Goal: Task Accomplishment & Management: Complete application form

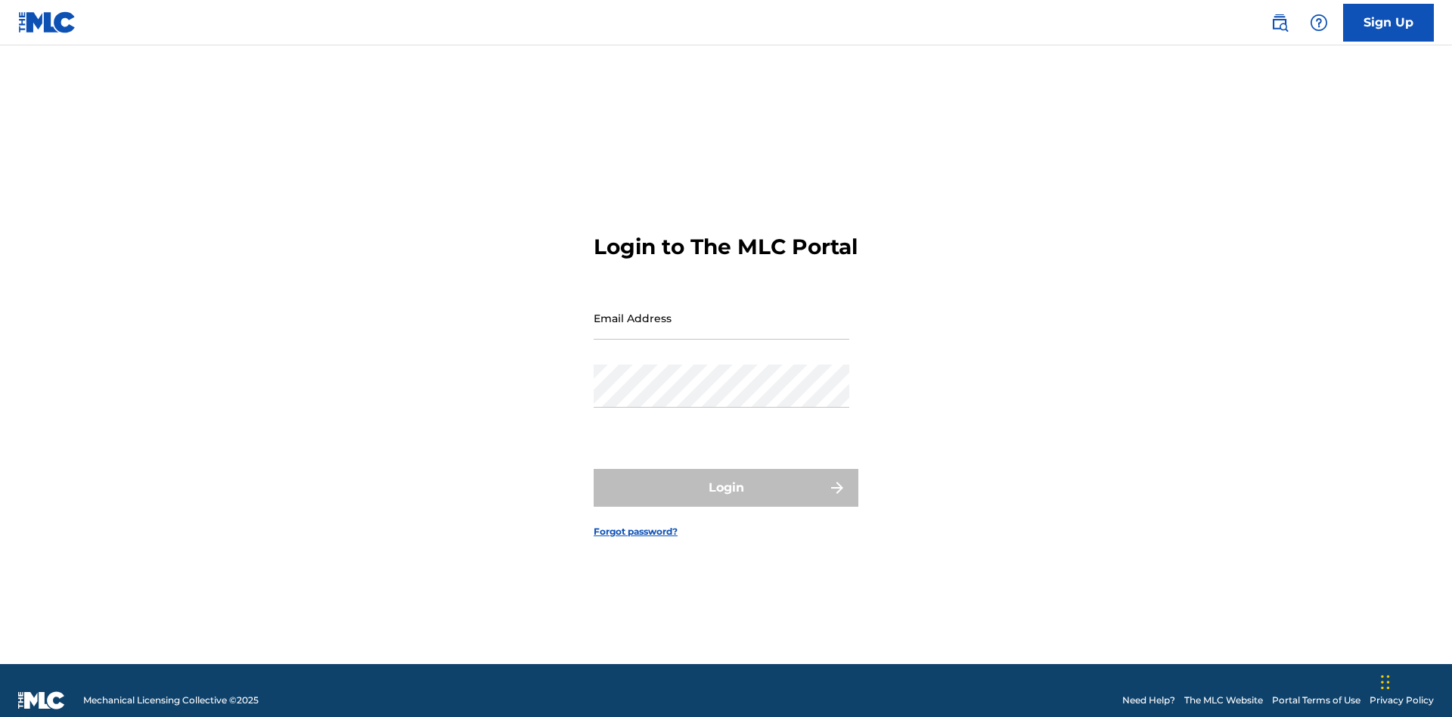
scroll to position [20, 0]
click at [721, 311] on input "Email Address" at bounding box center [721, 317] width 256 height 43
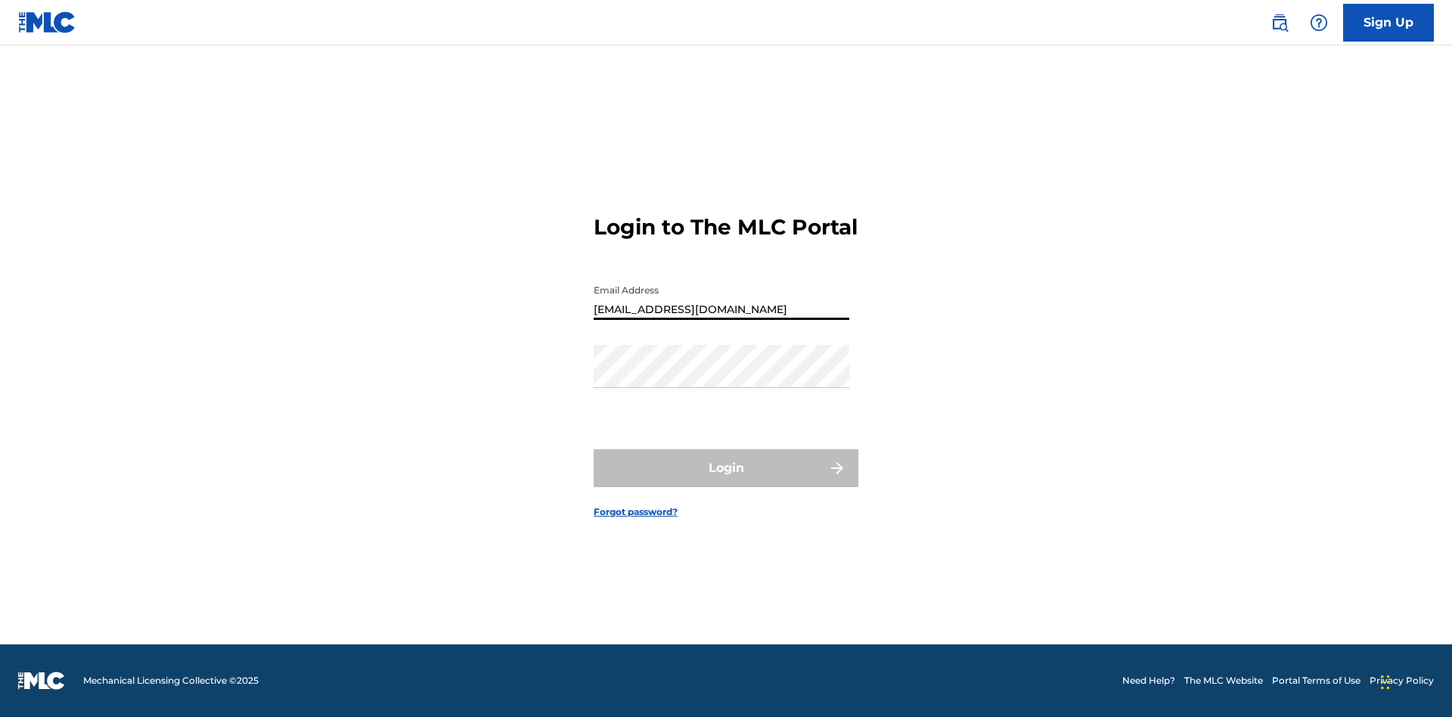
type input "Duke.McTesterson@gmail.com"
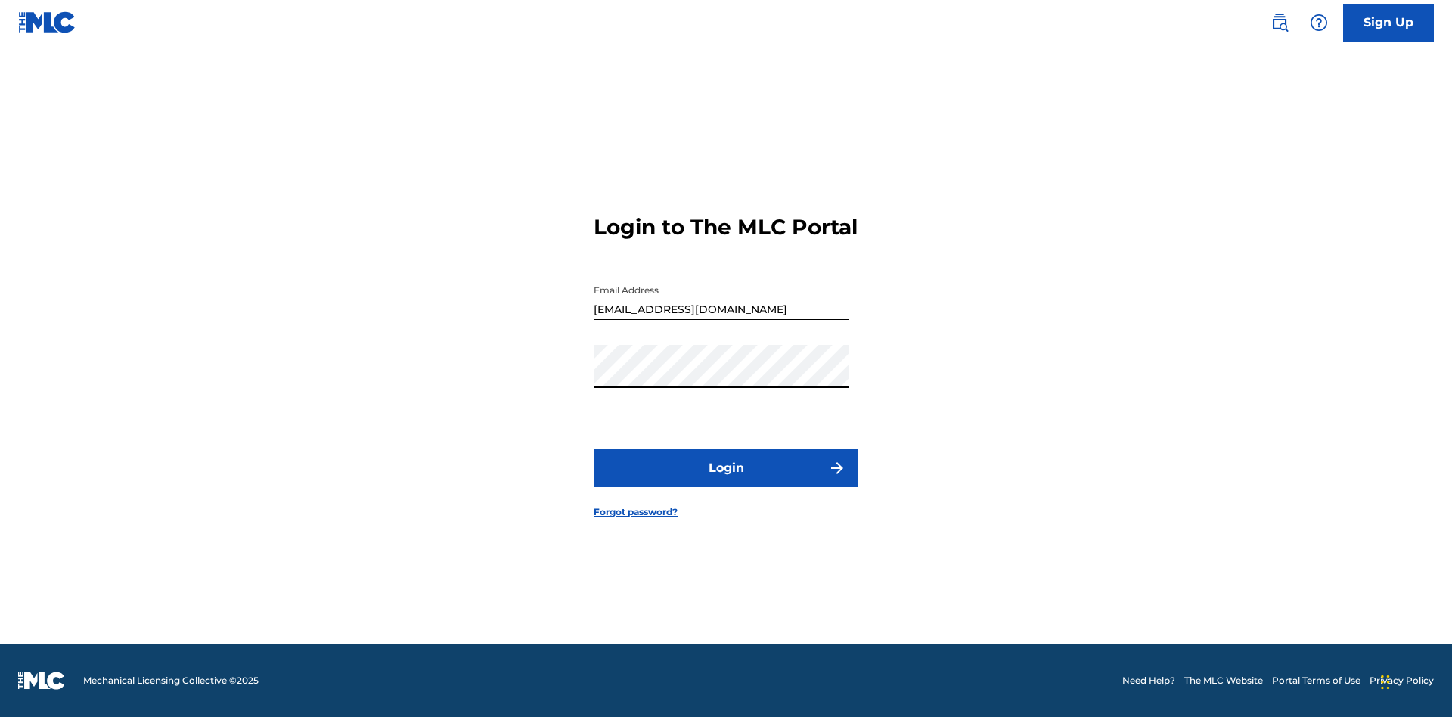
click at [726, 481] on button "Login" at bounding box center [725, 468] width 265 height 38
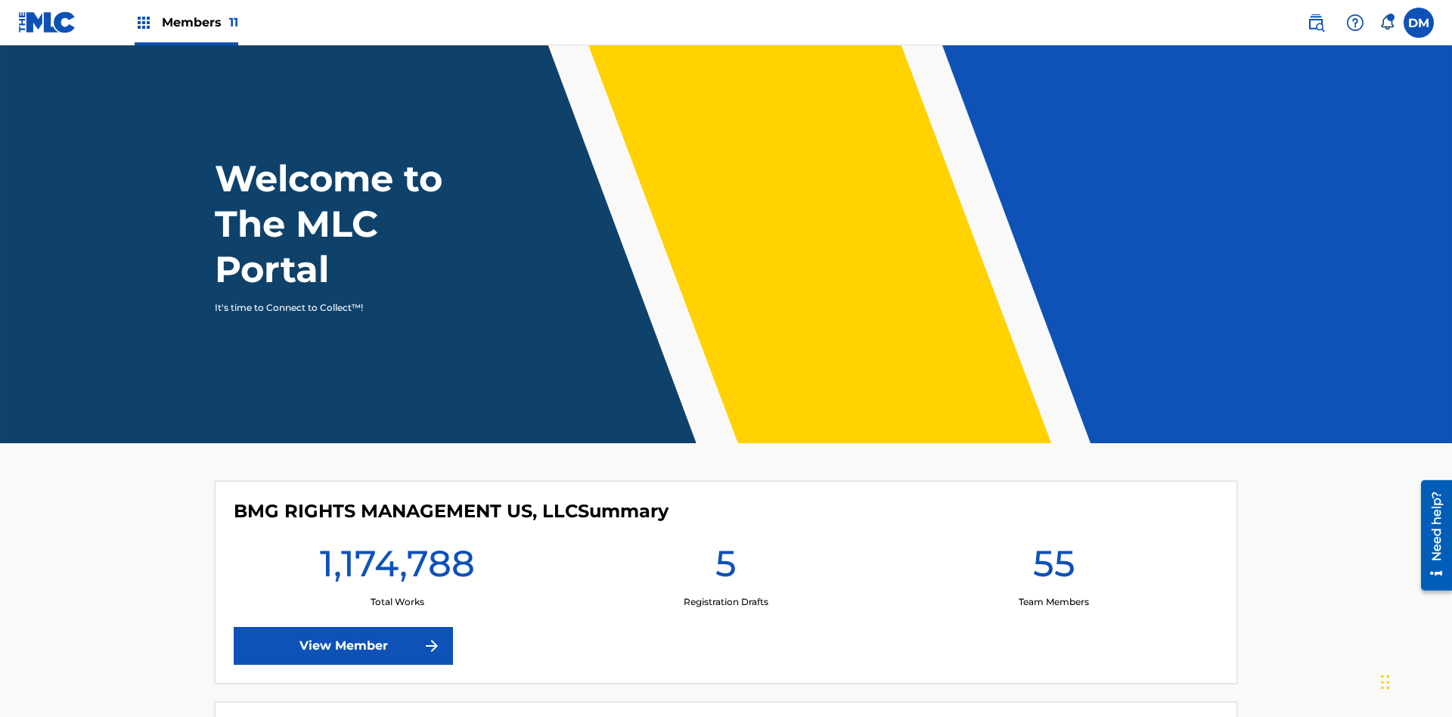
click at [186, 22] on span "Members 11" at bounding box center [200, 22] width 76 height 17
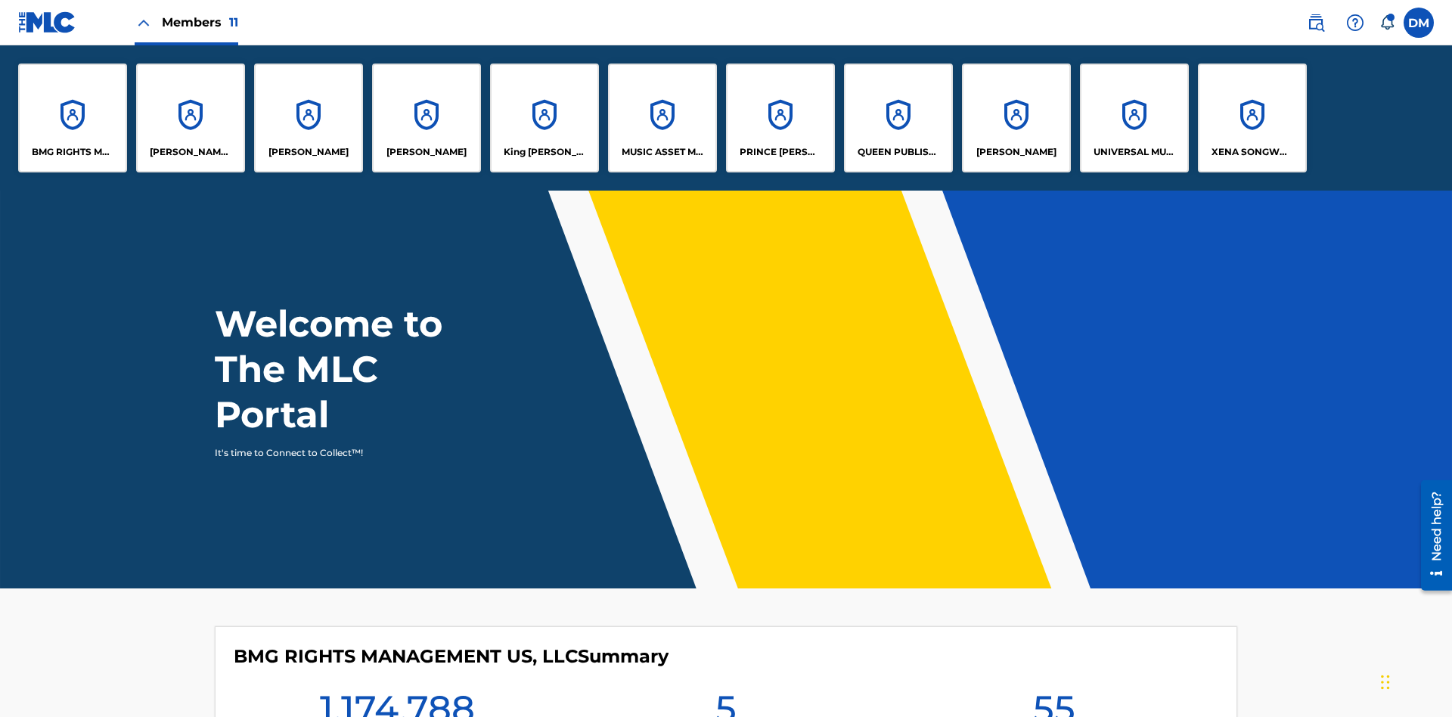
click at [544, 152] on p "King McTesterson" at bounding box center [544, 152] width 82 height 14
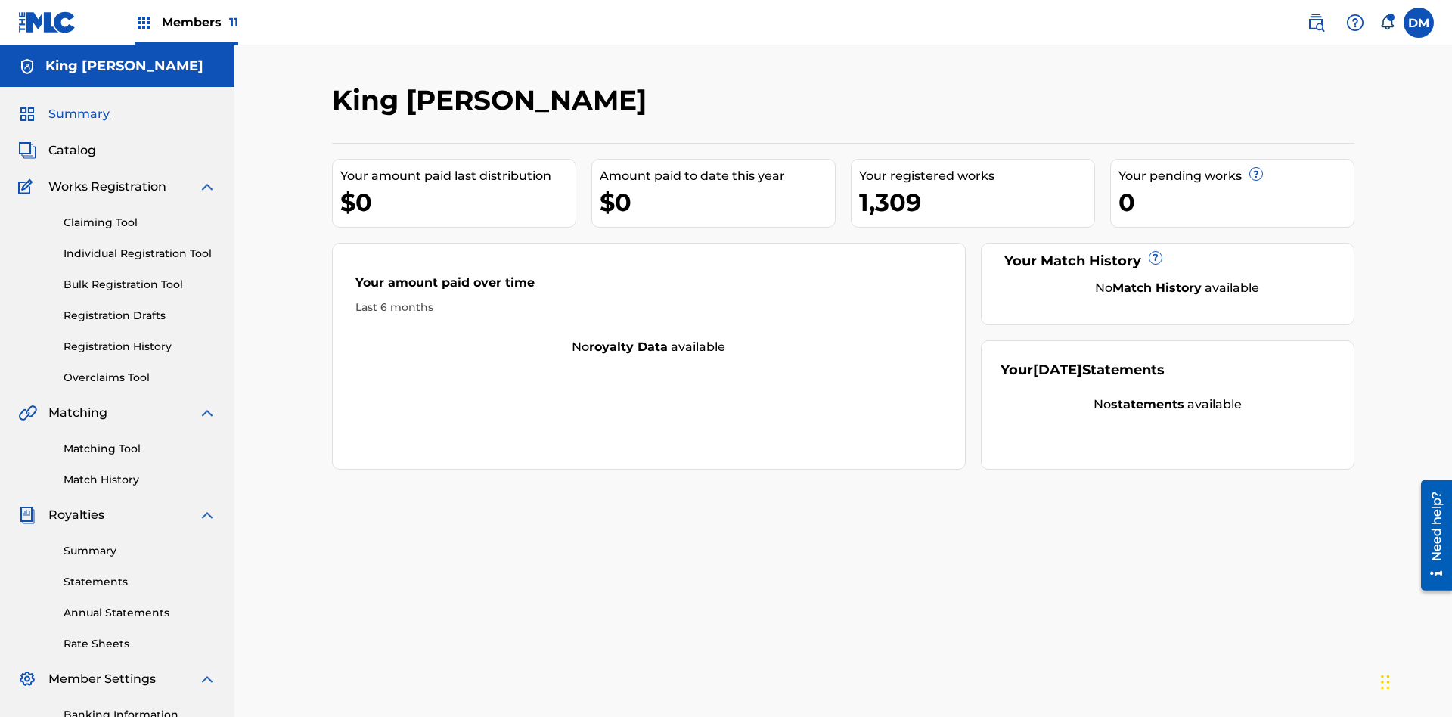
click at [140, 246] on link "Individual Registration Tool" at bounding box center [140, 254] width 153 height 16
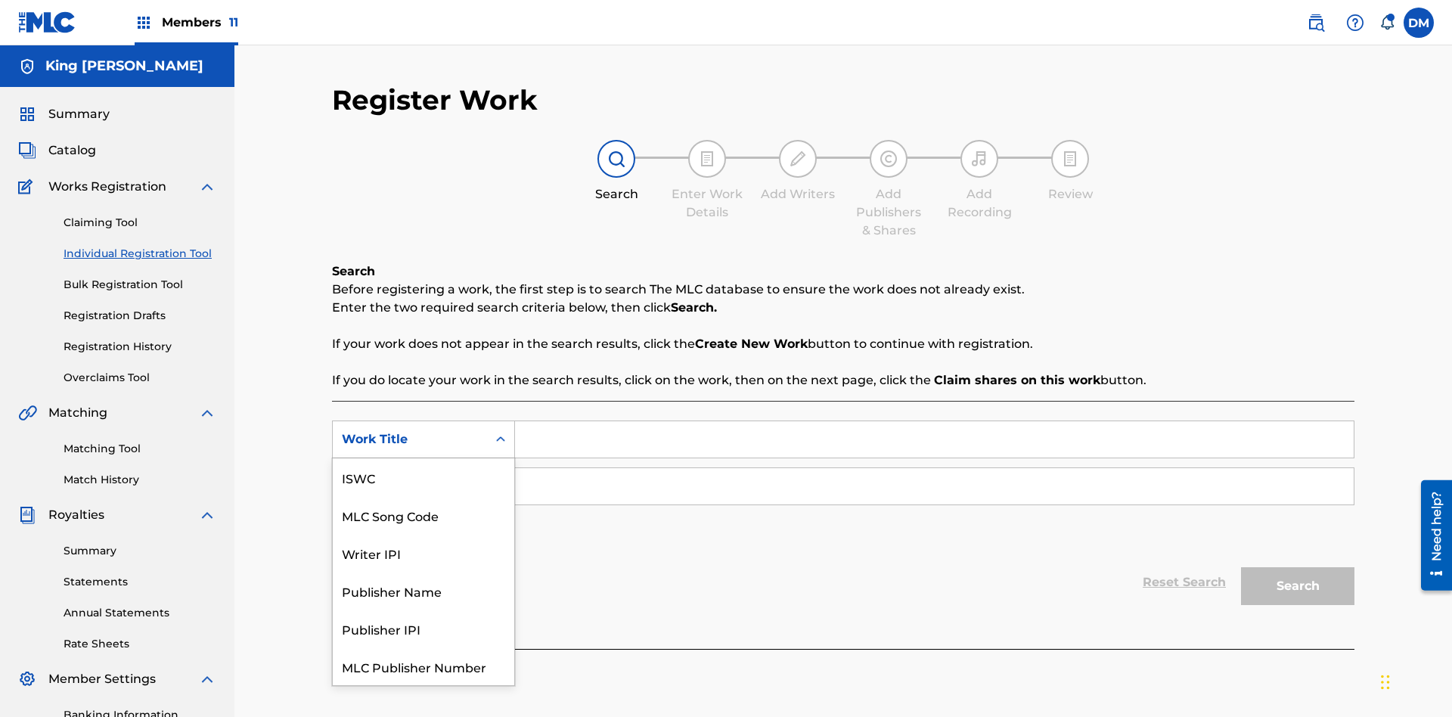
click at [423, 496] on div "MLC Song Code" at bounding box center [423, 515] width 181 height 38
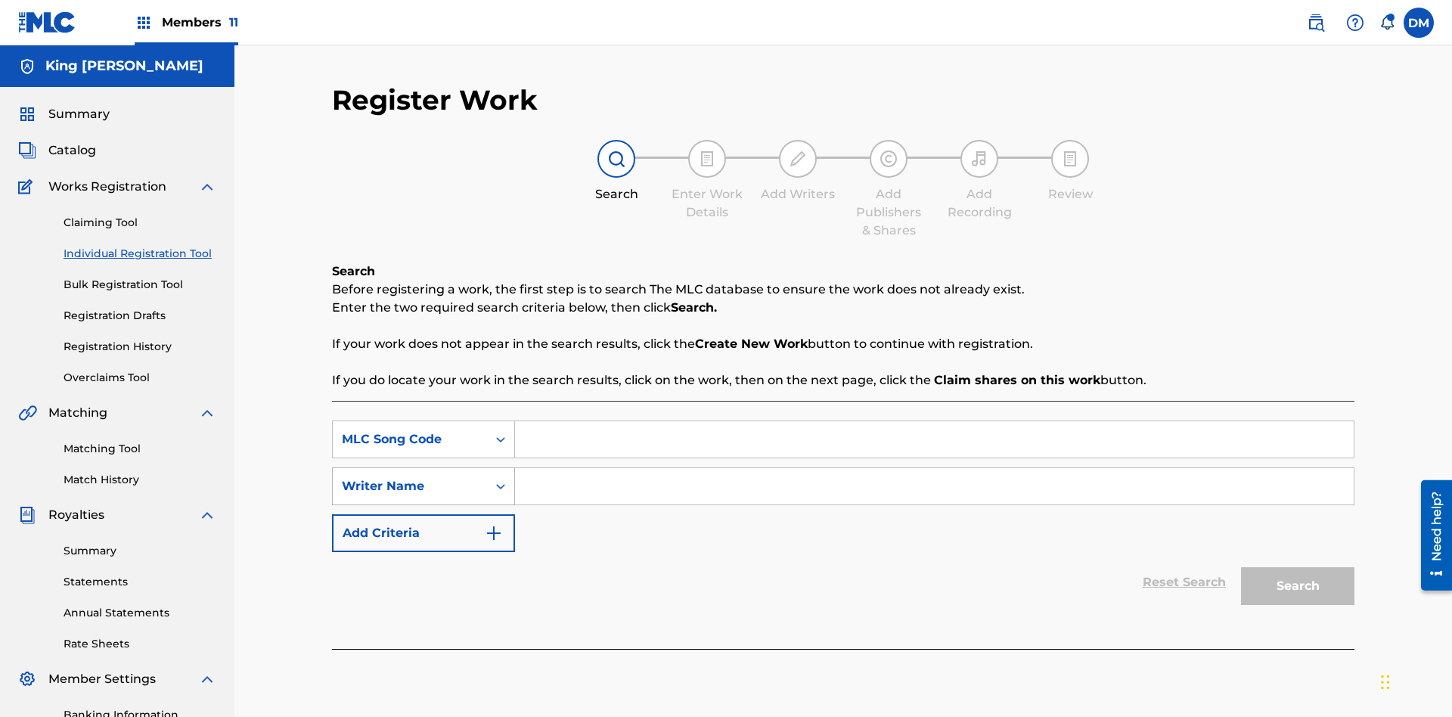
click at [410, 477] on div "Writer Name" at bounding box center [410, 486] width 136 height 18
click at [934, 421] on input "Search Form" at bounding box center [934, 439] width 838 height 36
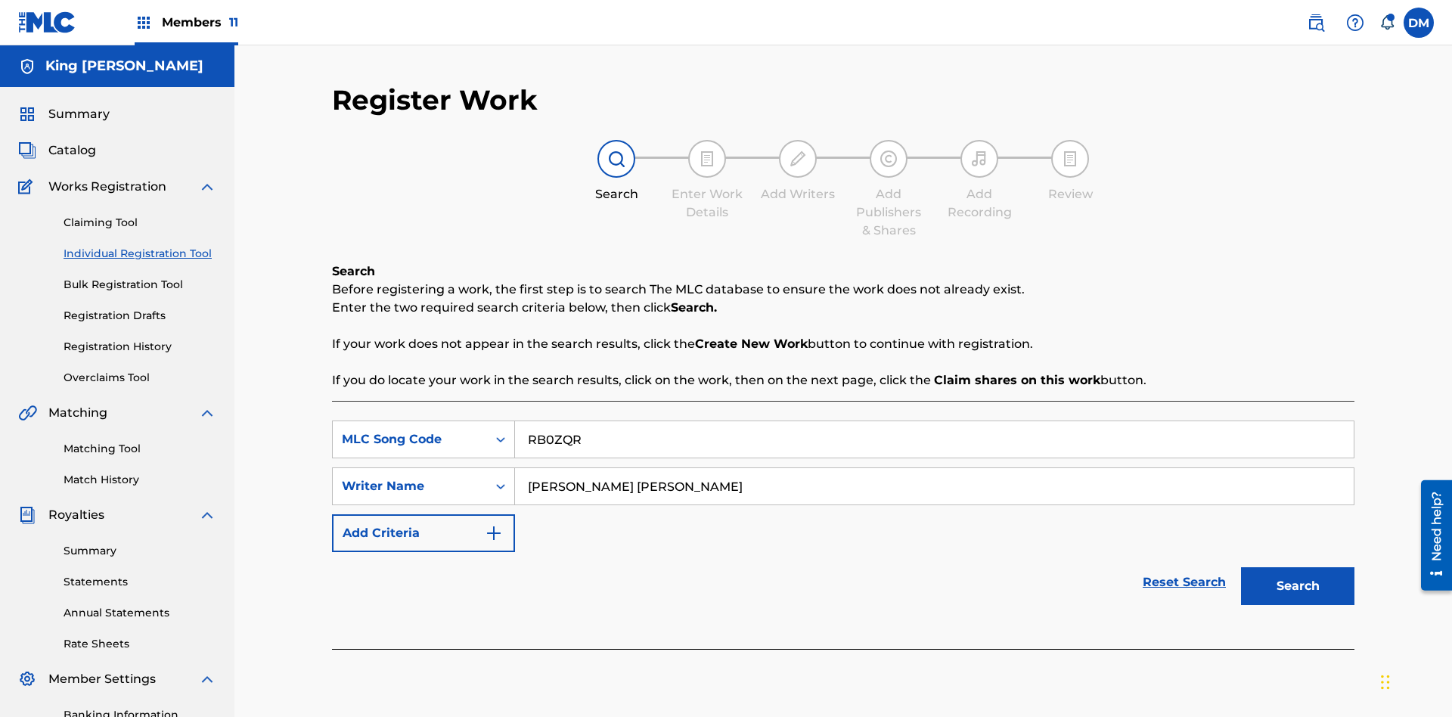
click at [1297, 567] on button "Search" at bounding box center [1297, 586] width 113 height 38
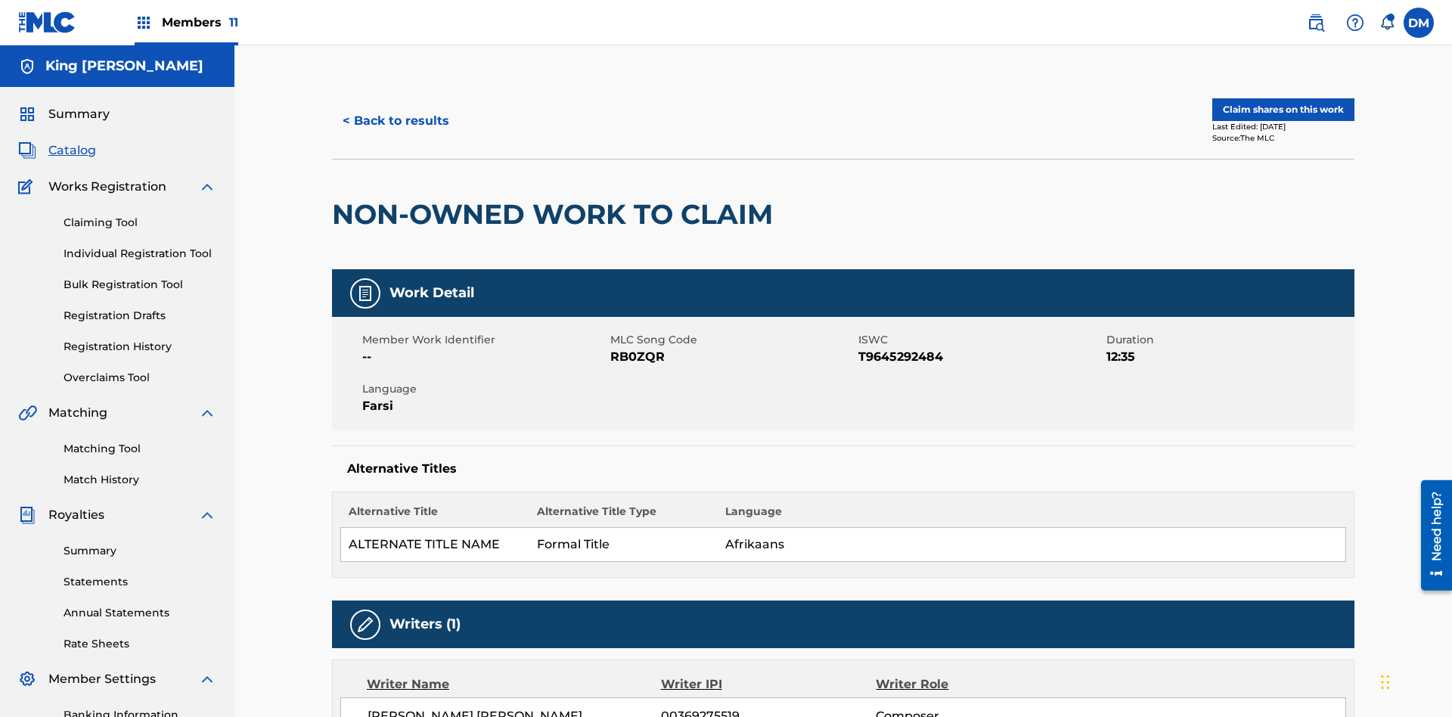
click at [1281, 102] on button "Claim shares on this work" at bounding box center [1283, 109] width 142 height 23
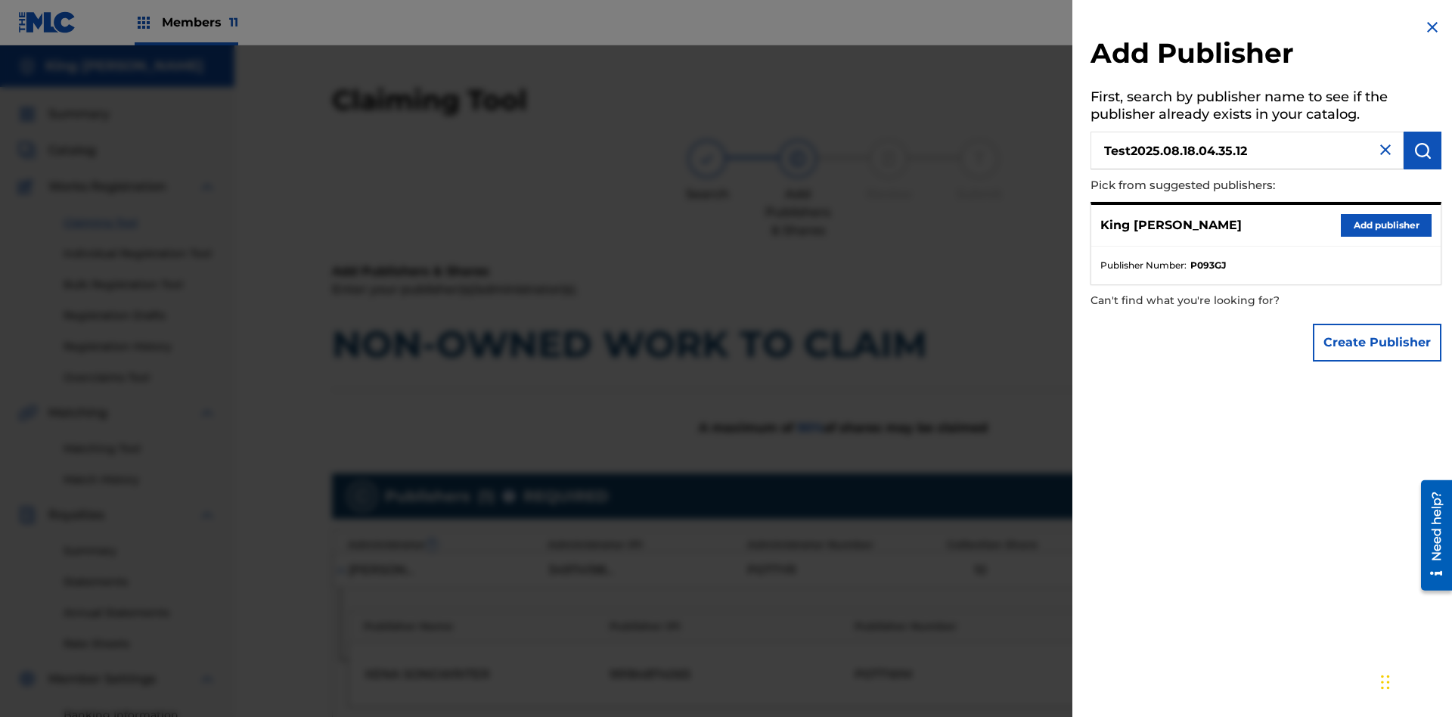
type input "Test2025.08.18.04.35.12"
click at [1422, 150] on img "submit" at bounding box center [1422, 150] width 18 height 18
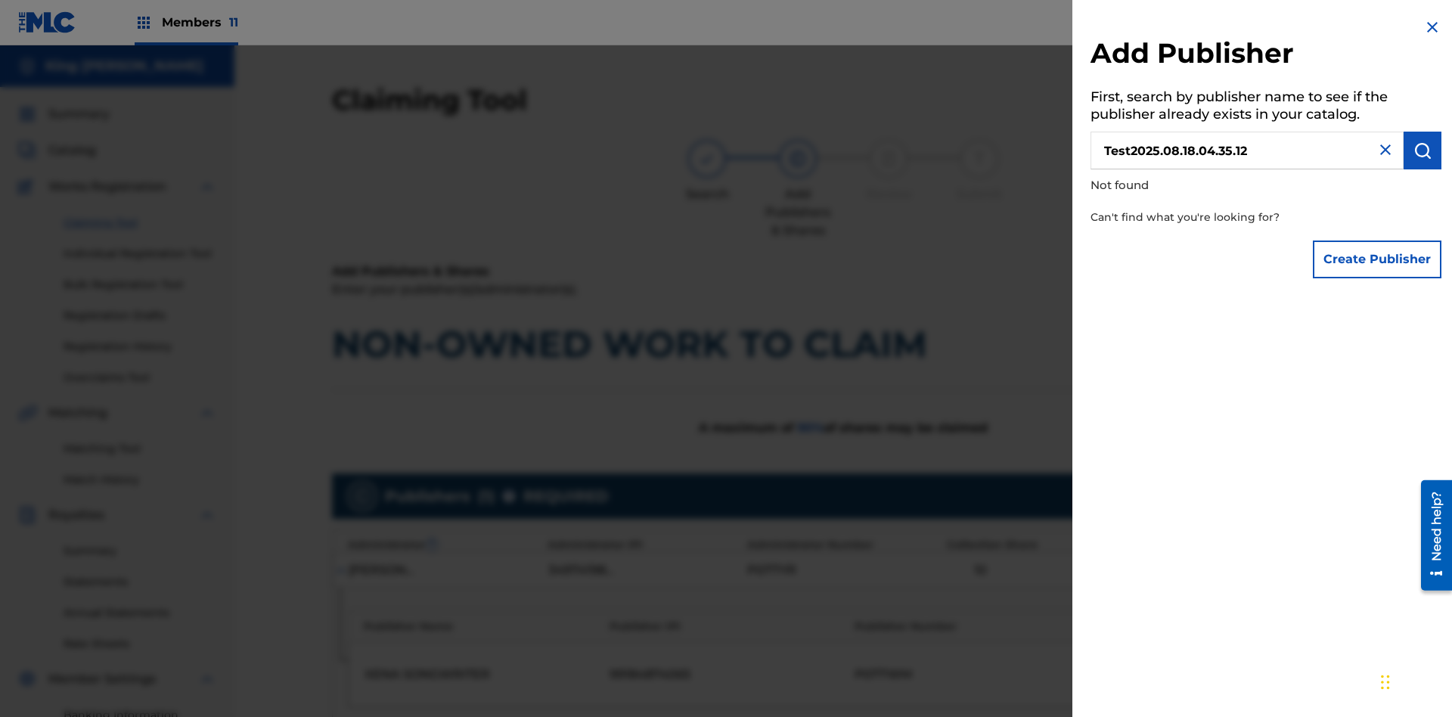
click at [1377, 259] on button "Create Publisher" at bounding box center [1376, 259] width 129 height 38
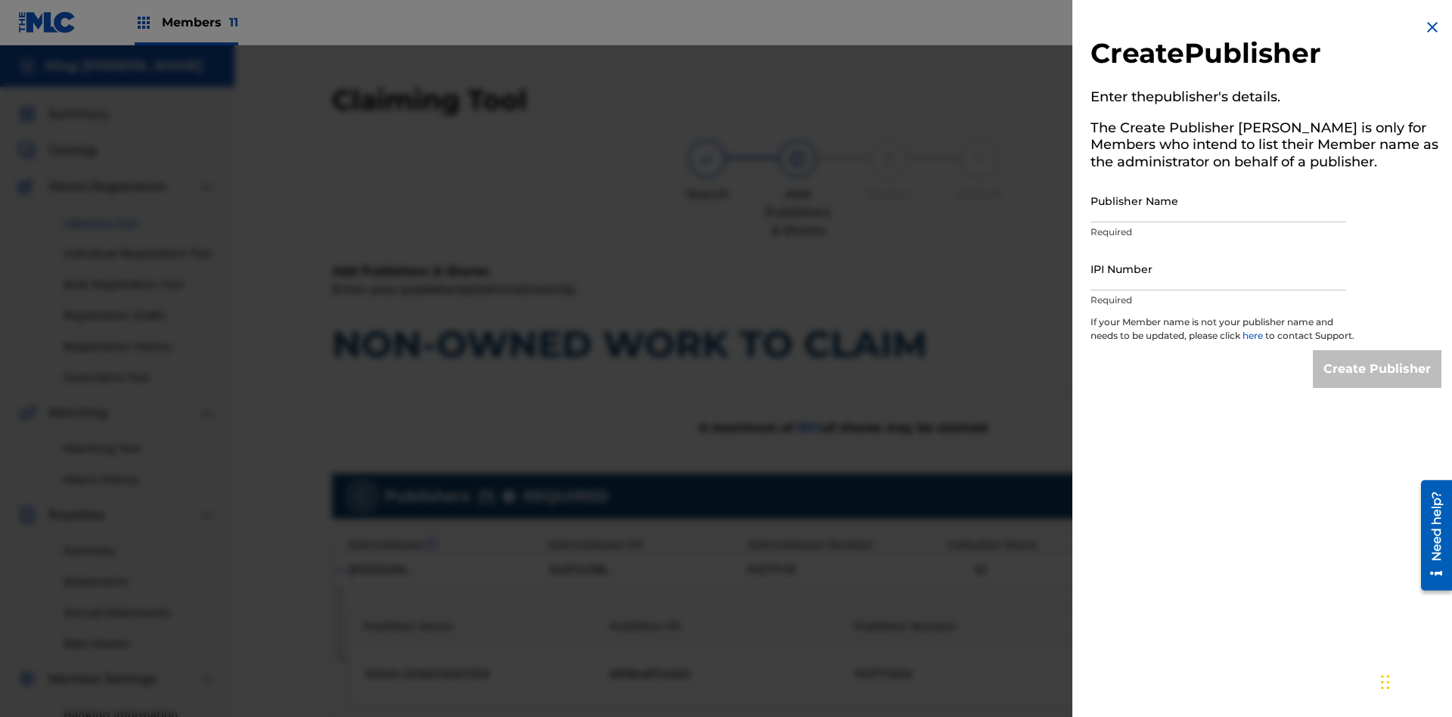
click at [1218, 200] on input "Publisher Name" at bounding box center [1218, 200] width 256 height 43
click at [1218, 268] on input "IPI Number" at bounding box center [1218, 268] width 256 height 43
click at [1377, 383] on input "Create Publisher" at bounding box center [1376, 369] width 129 height 38
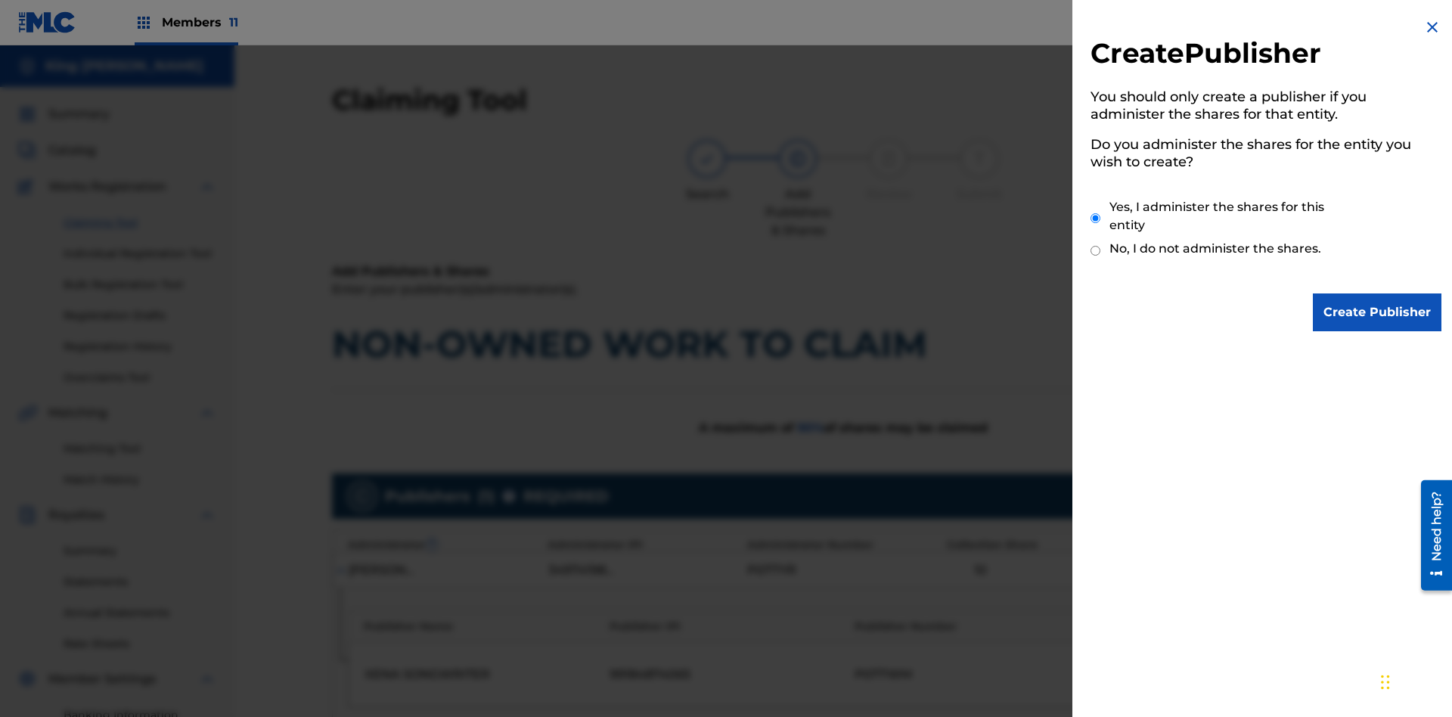
click at [1095, 218] on input "Yes, I administer the shares for this entity" at bounding box center [1095, 218] width 10 height 33
click at [1377, 312] on input "Create Publisher" at bounding box center [1376, 312] width 129 height 38
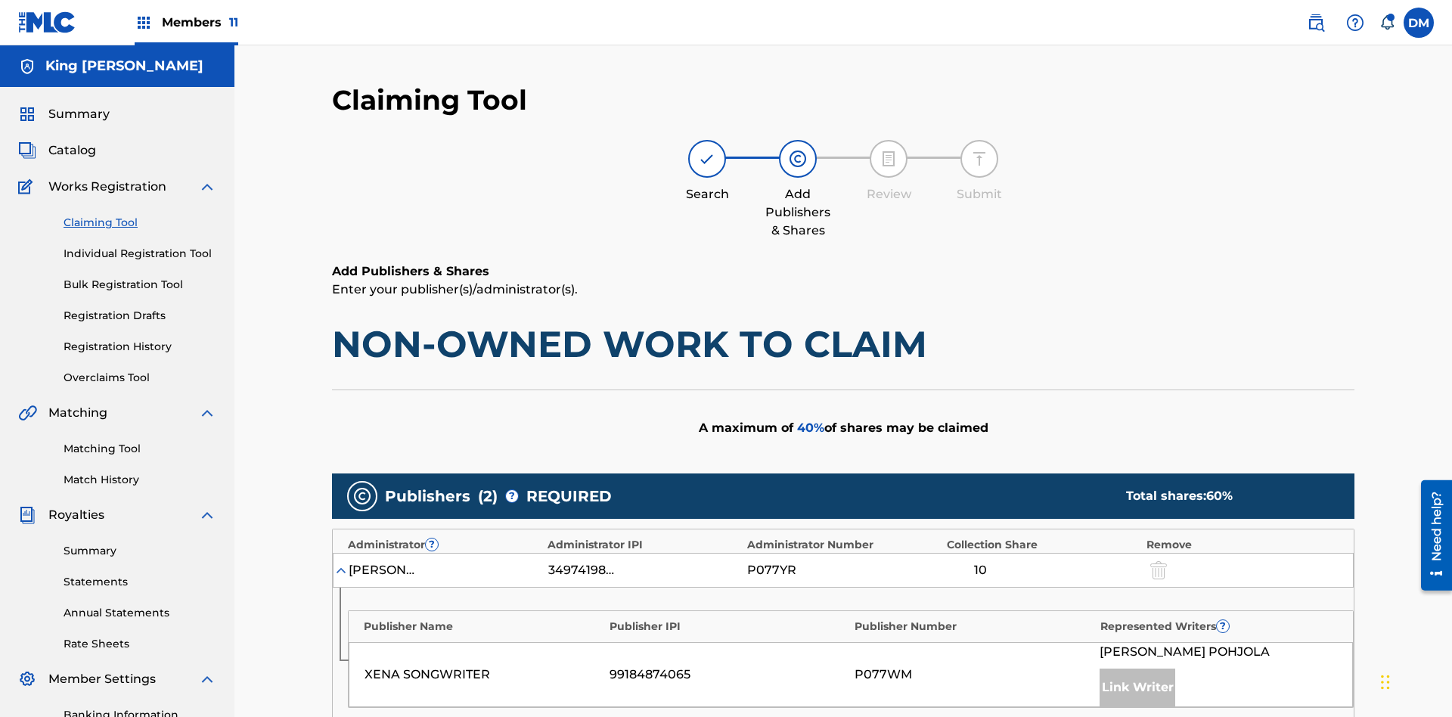
type input "50"
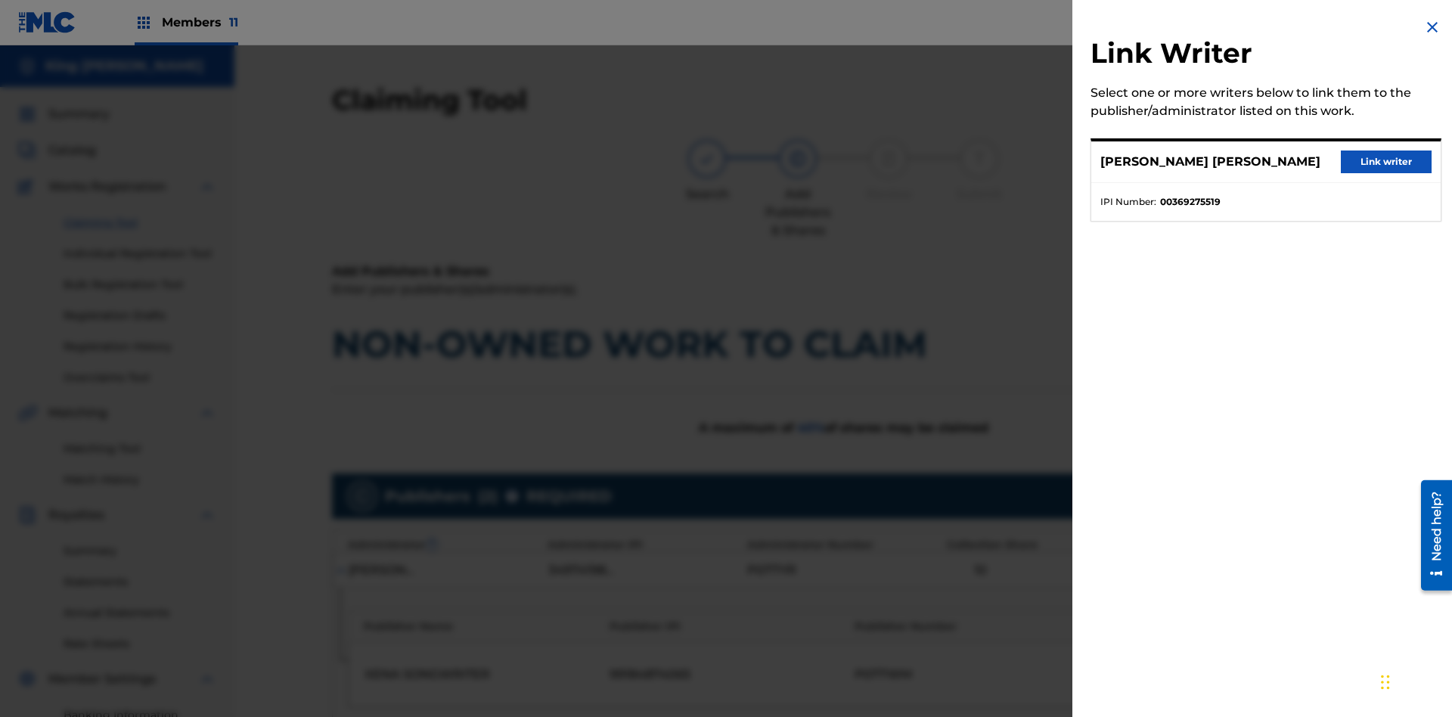
click at [1386, 162] on button "Link writer" at bounding box center [1385, 161] width 91 height 23
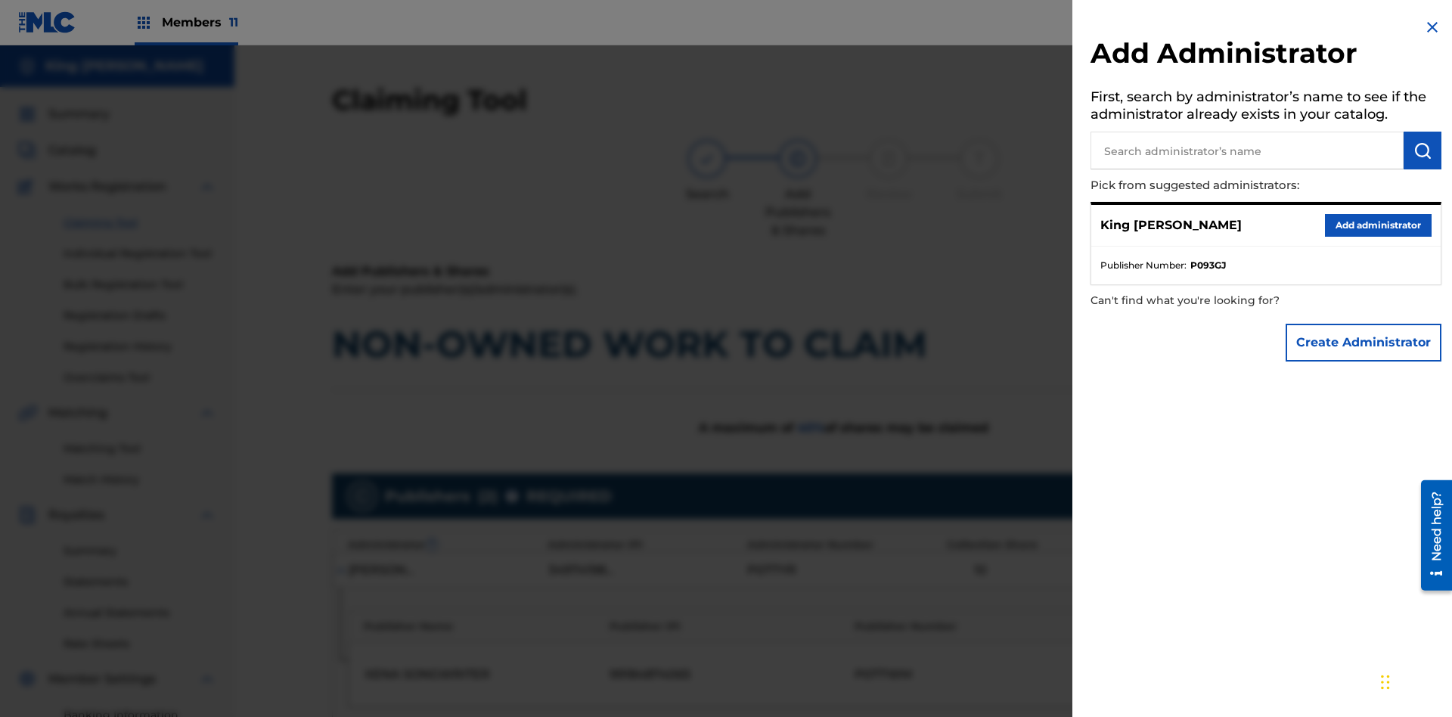
click at [1247, 150] on input "text" at bounding box center [1246, 151] width 313 height 38
type input "Test2025.08.18.04.35.35"
click at [1422, 150] on img "submit" at bounding box center [1422, 150] width 18 height 18
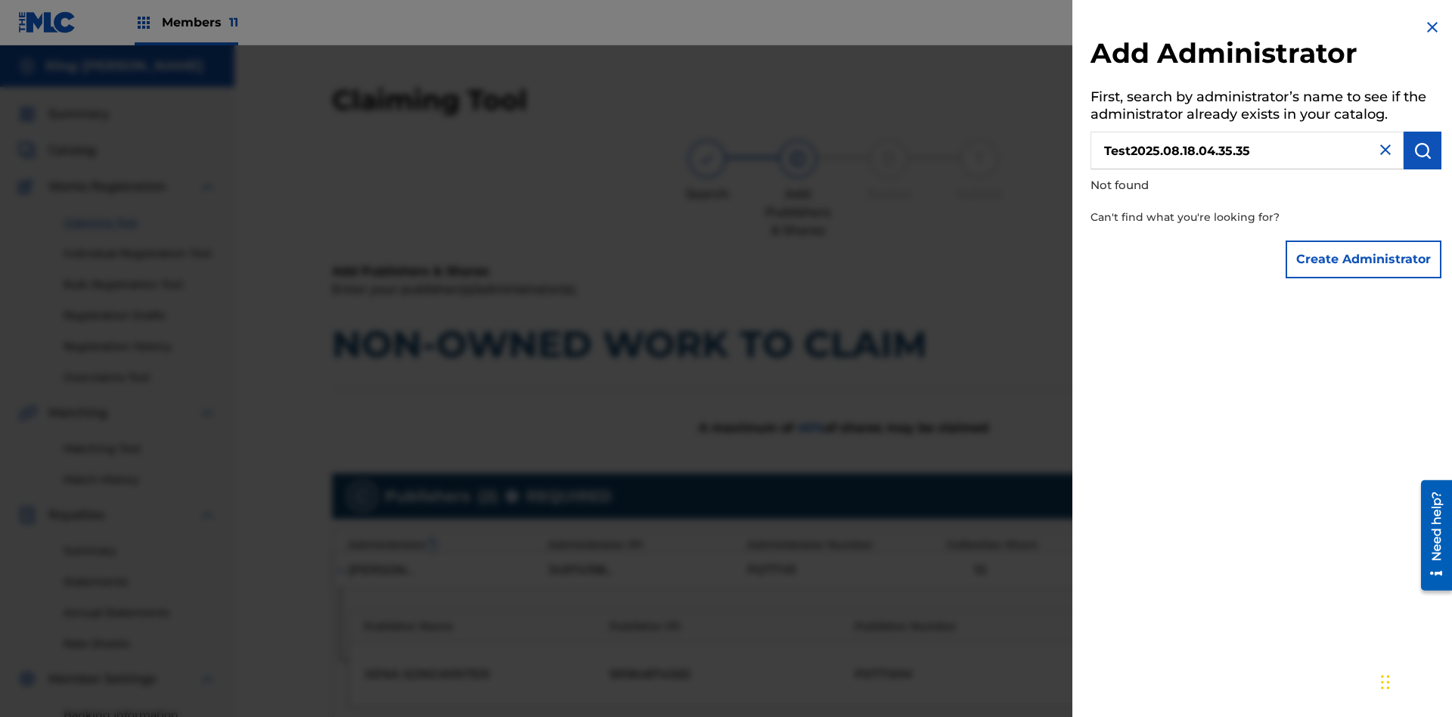
click at [1364, 259] on button "Create Administrator" at bounding box center [1363, 259] width 156 height 38
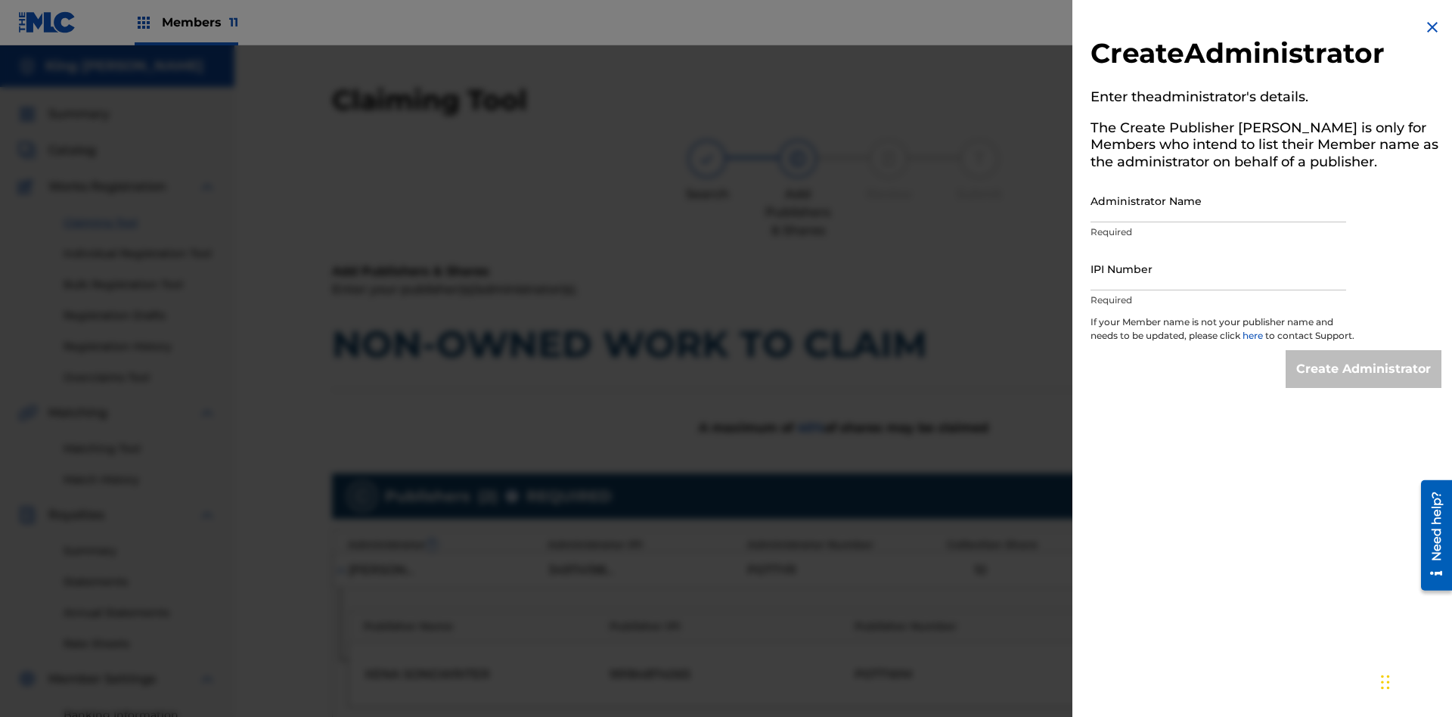
click at [1218, 200] on input "Administrator Name" at bounding box center [1218, 200] width 256 height 43
click at [1218, 268] on input "IPI Number" at bounding box center [1218, 268] width 256 height 43
click at [1364, 383] on input "Create Administrator" at bounding box center [1363, 369] width 156 height 38
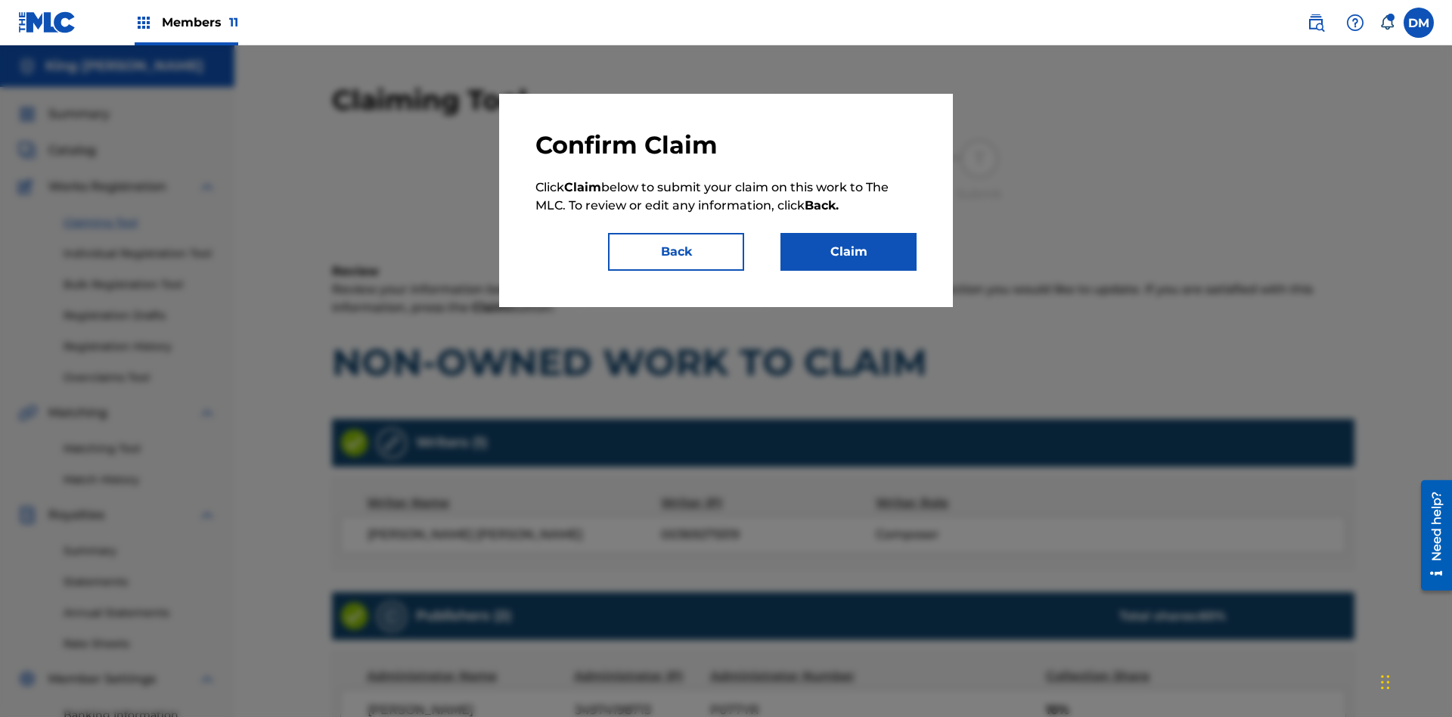
click at [848, 252] on button "Claim" at bounding box center [848, 252] width 136 height 38
click at [140, 339] on link "Registration History" at bounding box center [140, 347] width 153 height 16
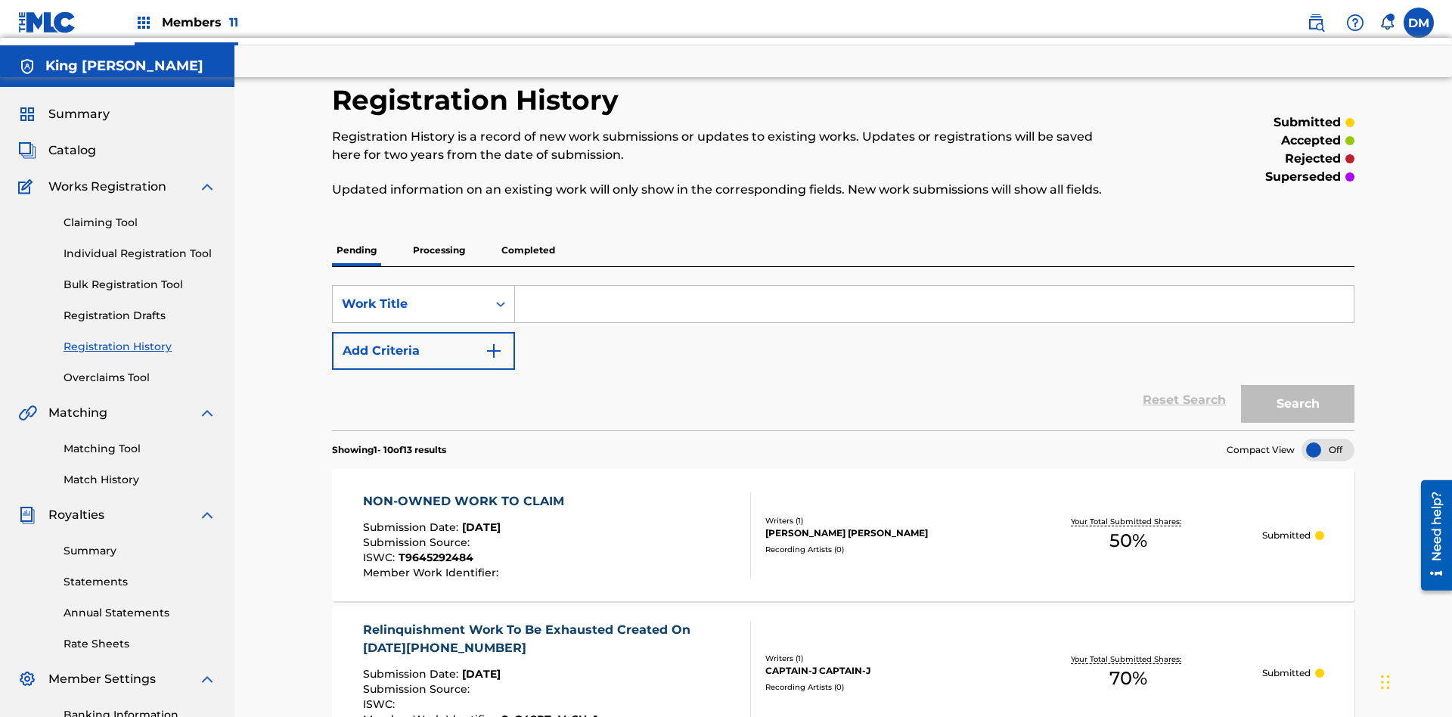
click at [934, 286] on input "Search Form" at bounding box center [934, 304] width 838 height 36
type input "NON-OWNED WORK TO CLAIM"
